Goal: Navigation & Orientation: Find specific page/section

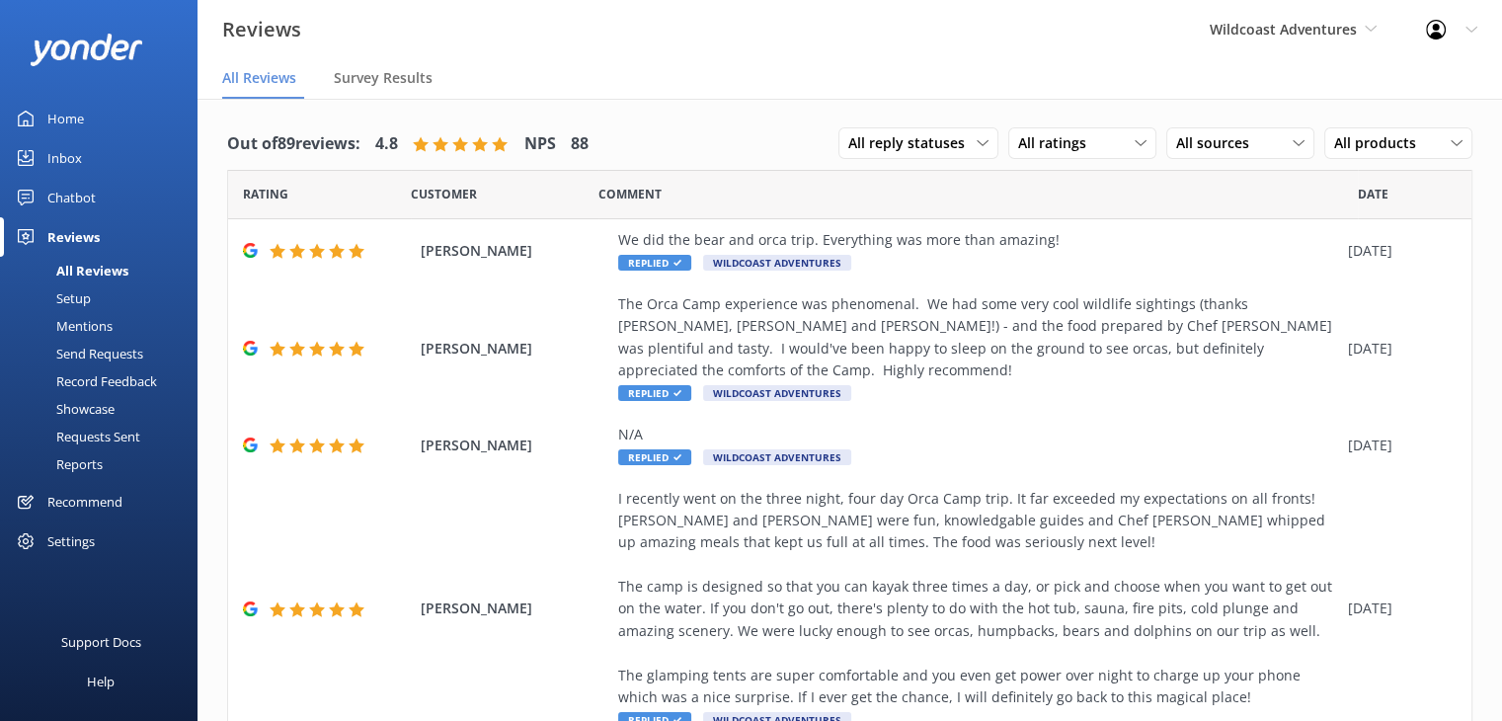
scroll to position [1841, 0]
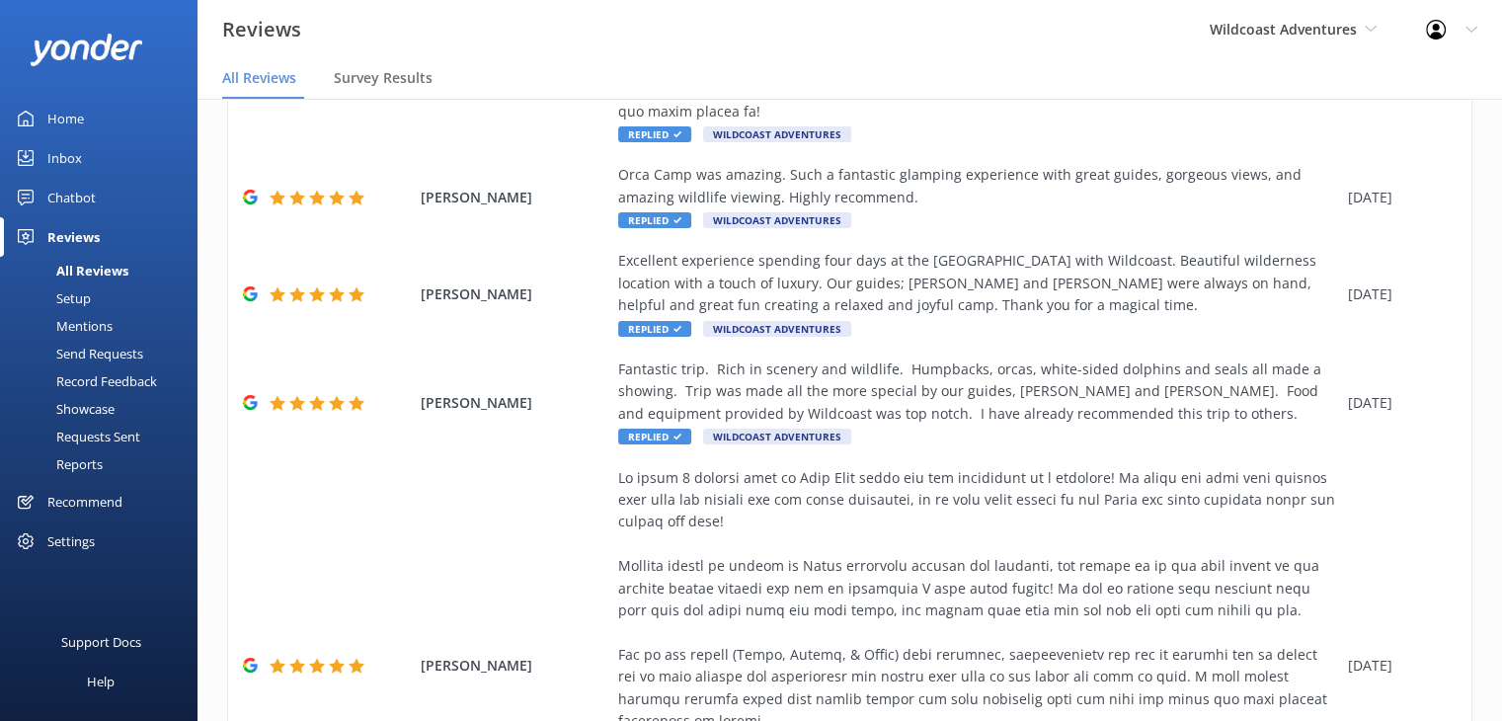
click at [62, 118] on div "Home" at bounding box center [65, 118] width 37 height 39
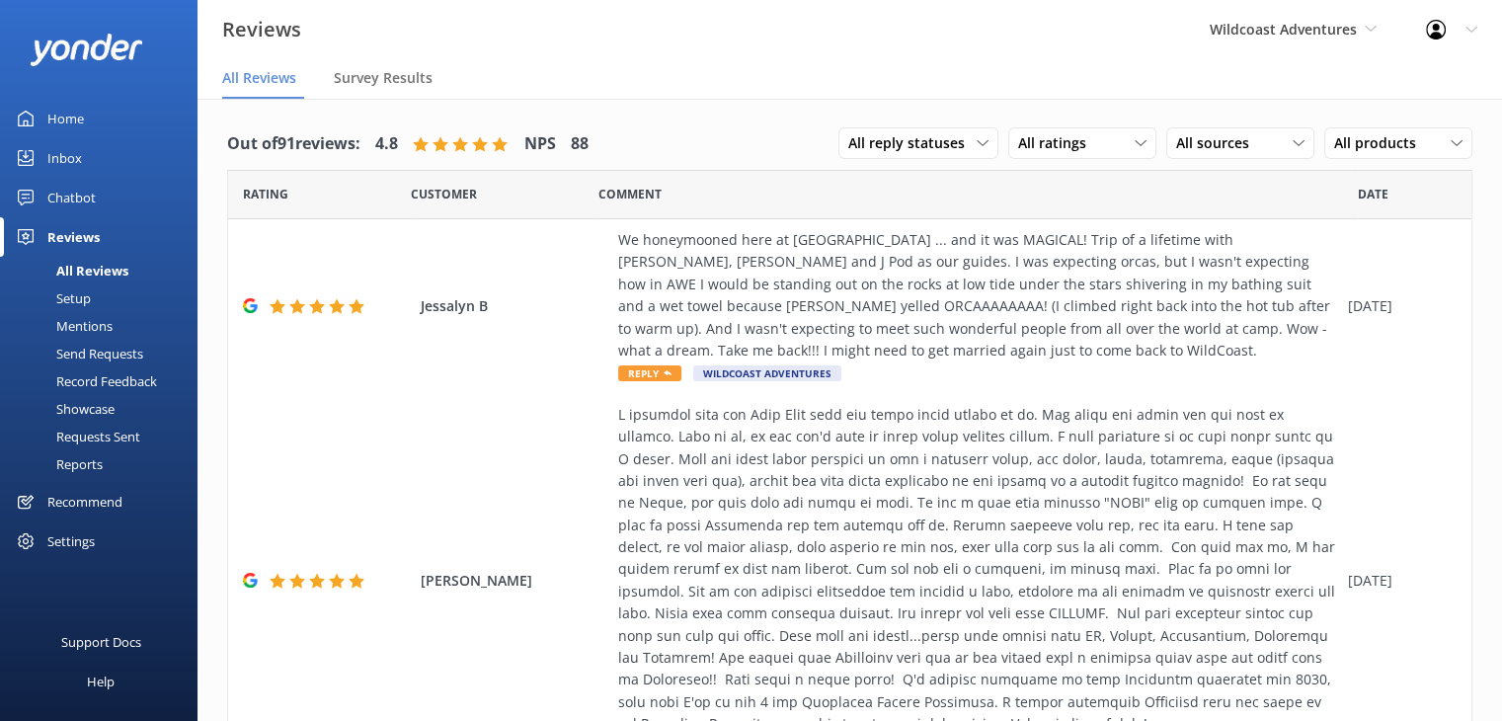
click at [60, 114] on div "Home" at bounding box center [65, 118] width 37 height 39
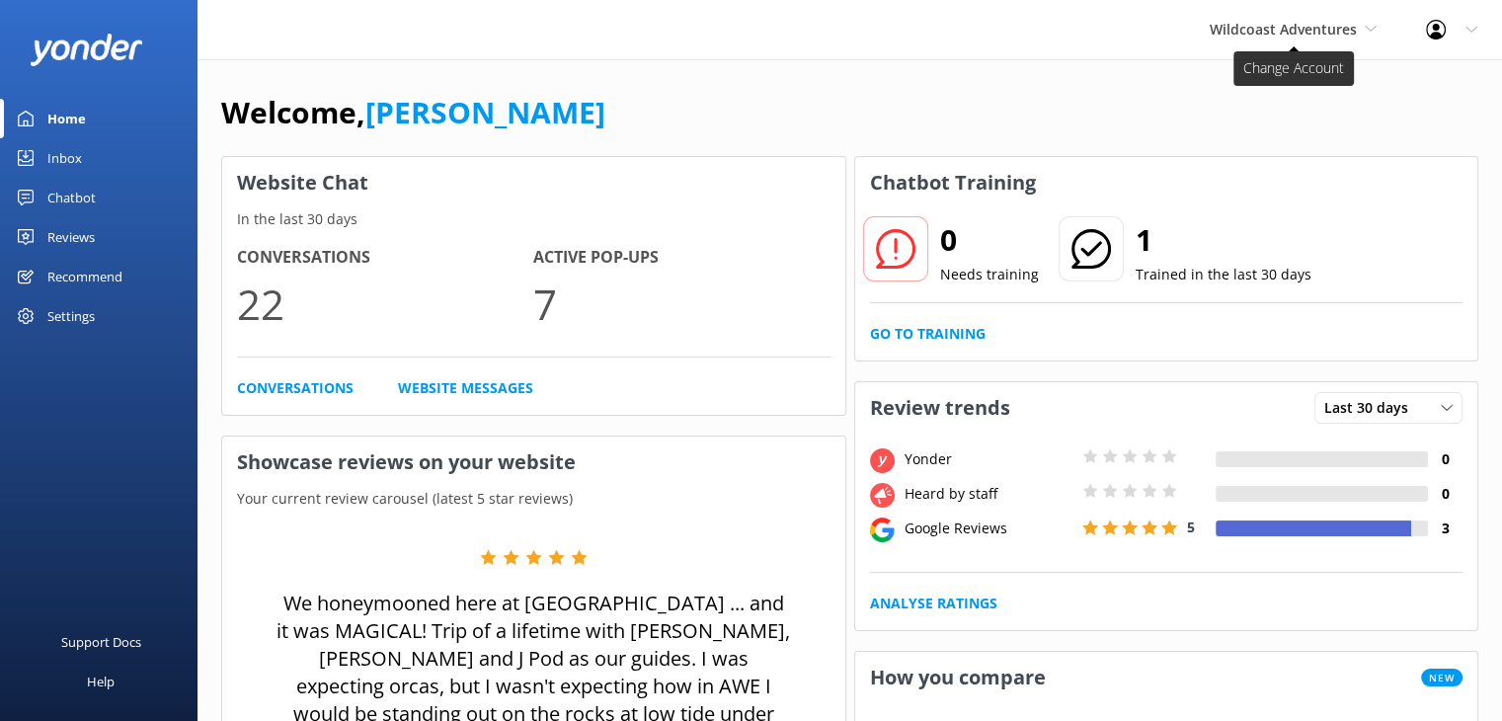
click at [1306, 27] on span "Wildcoast Adventures" at bounding box center [1282, 29] width 147 height 19
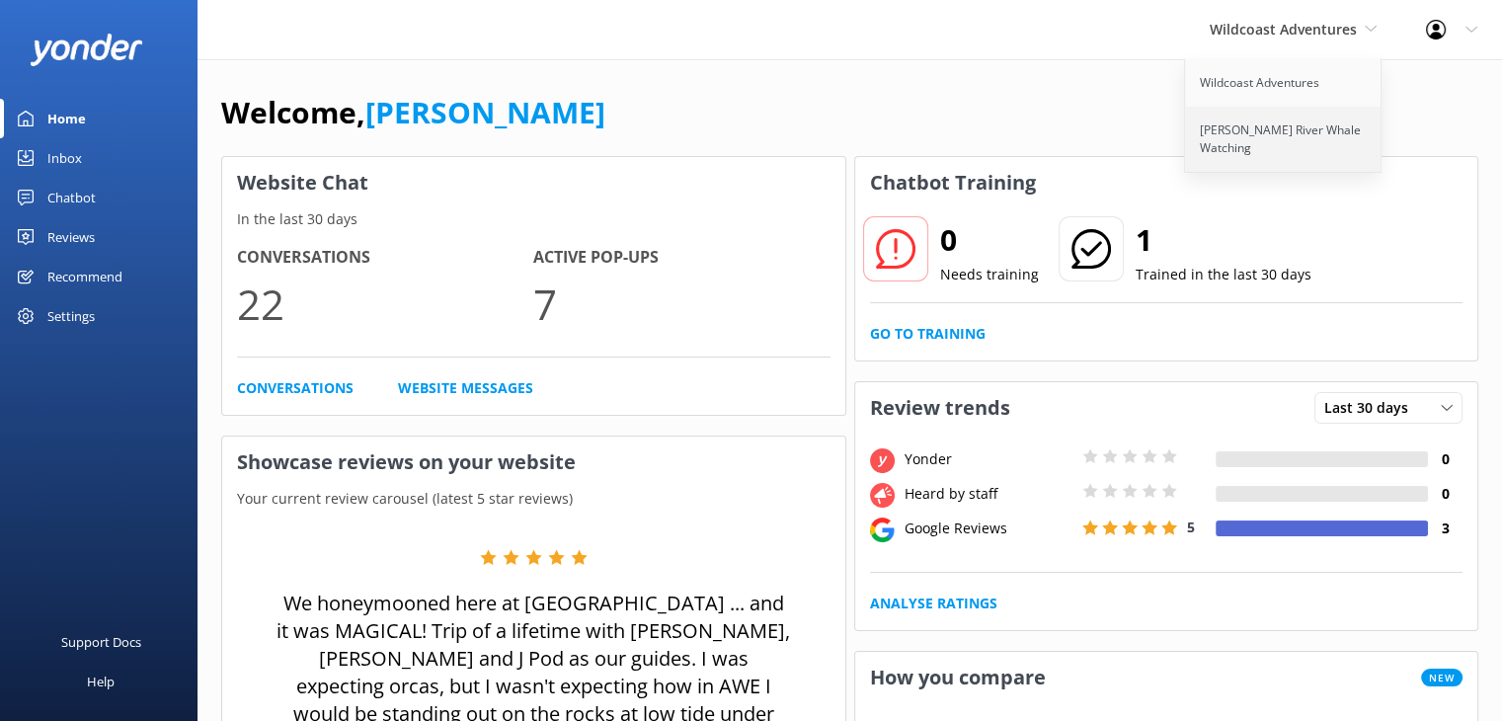
click at [1266, 140] on link "[PERSON_NAME] River Whale Watching" at bounding box center [1283, 139] width 197 height 65
